Goal: Information Seeking & Learning: Learn about a topic

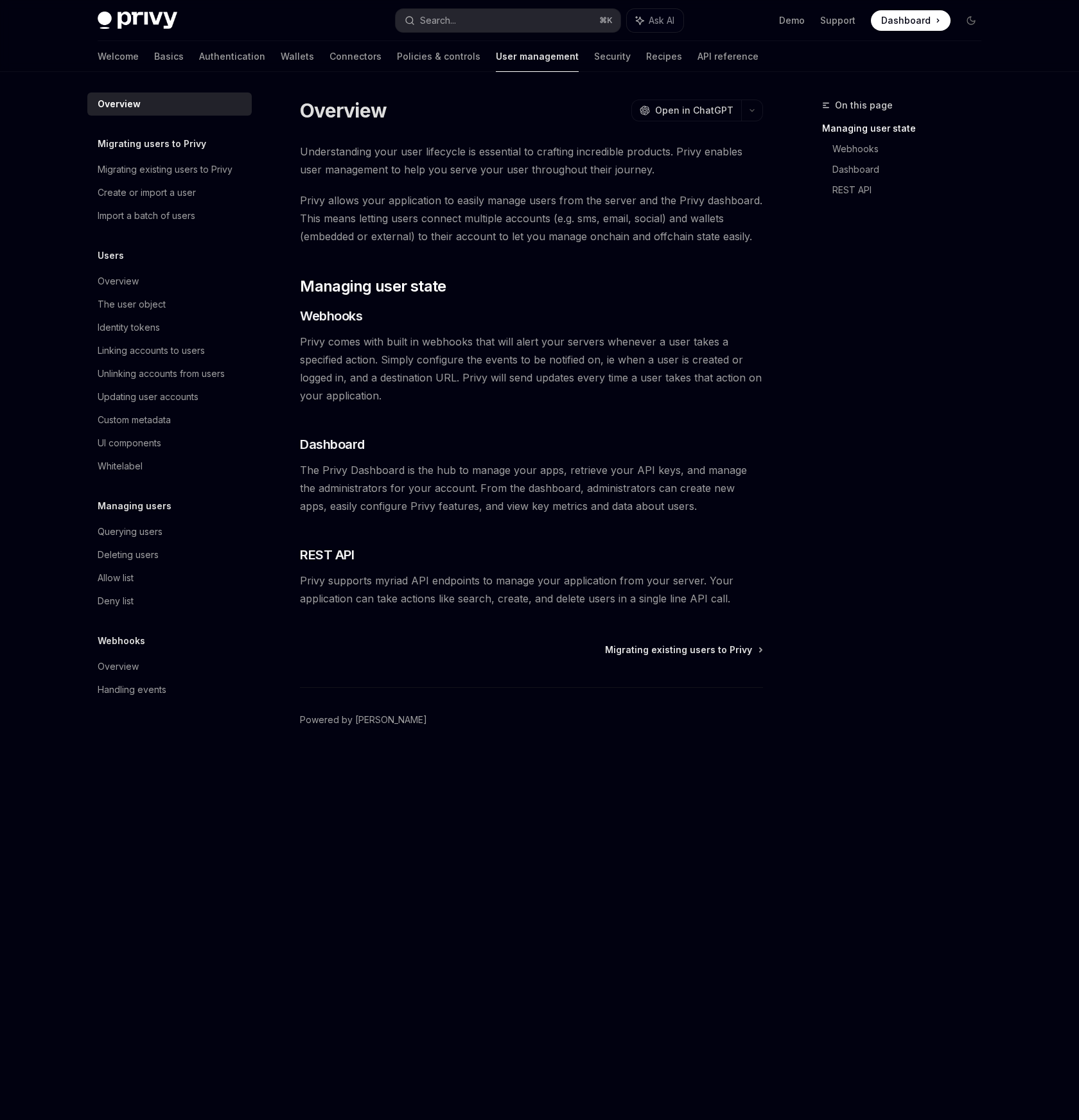
click at [118, 22] on img at bounding box center [137, 20] width 80 height 18
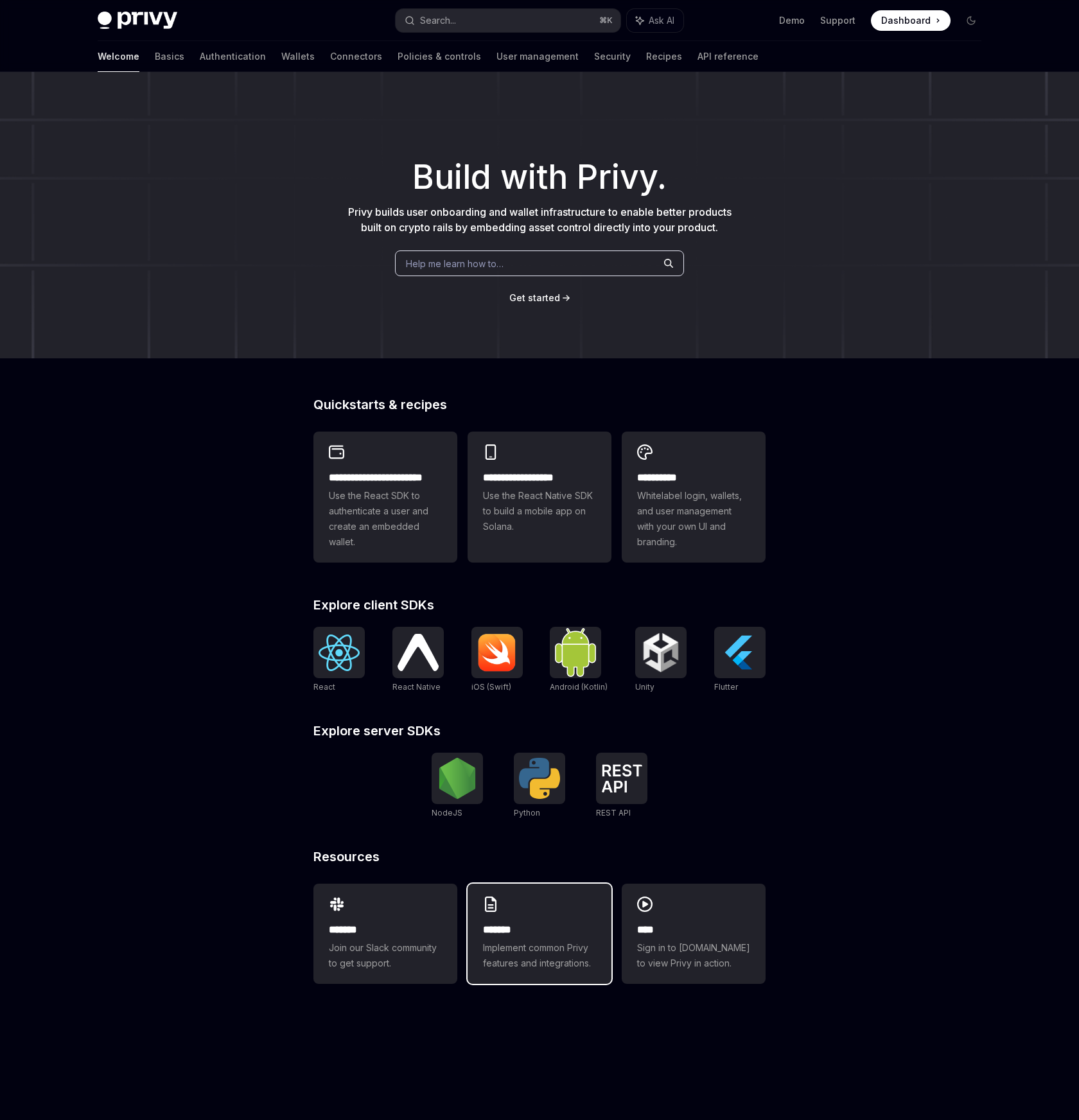
click at [532, 916] on div "******* Implement common Privy features and integrations." at bounding box center [540, 934] width 144 height 100
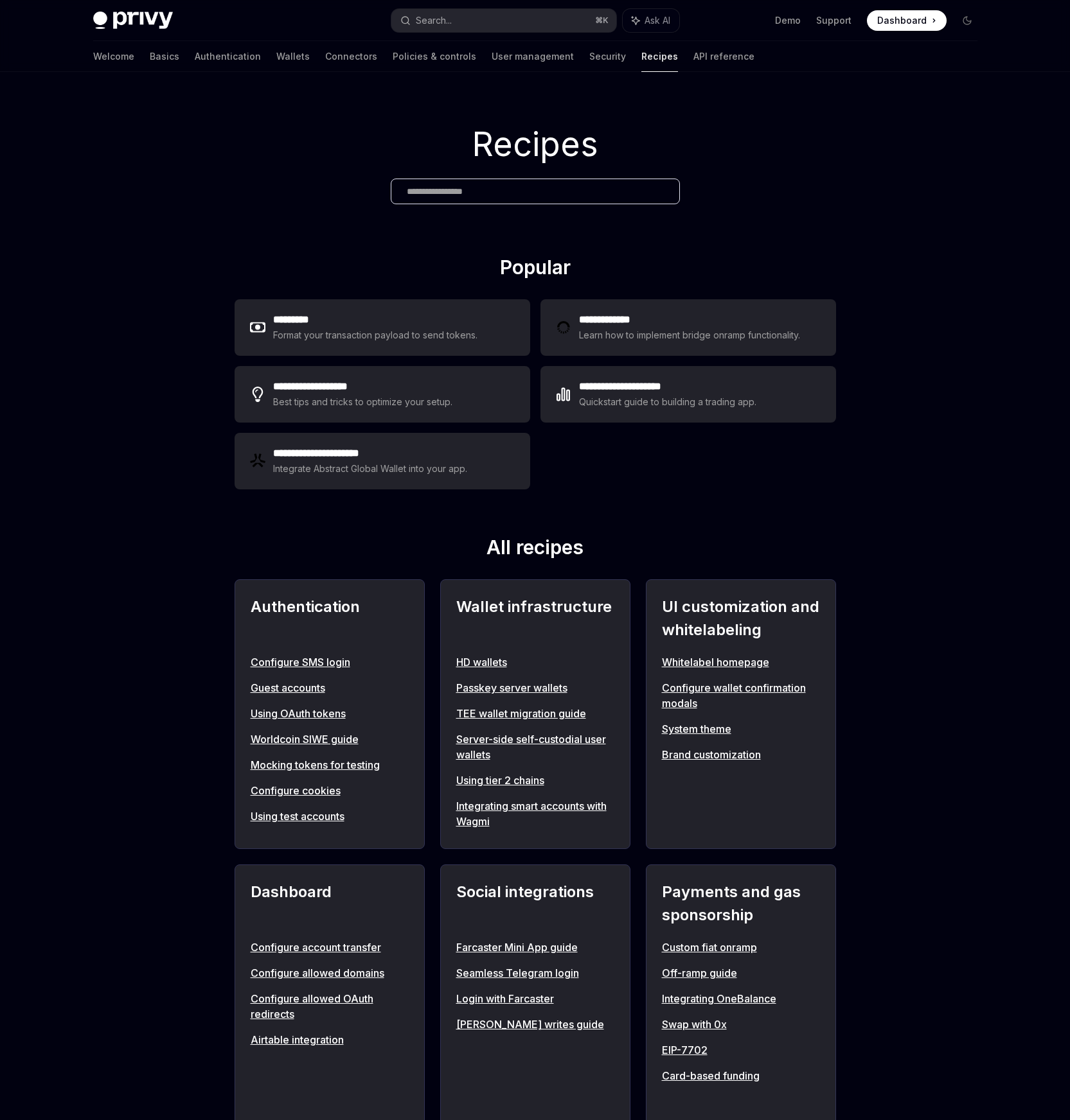
type textarea "*"
